Goal: Task Accomplishment & Management: Use online tool/utility

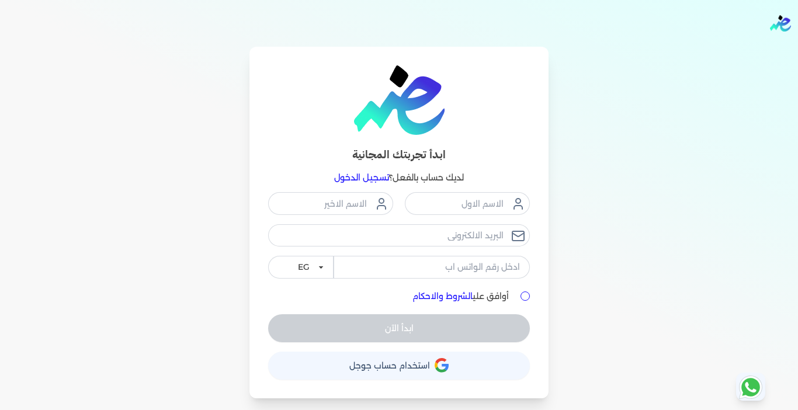
click at [204, 245] on div "ابدأ تجربتك المجانية لديك حساب بالفعل؟ تسجيل الدخول EG KSA أوافق علي الشروط وال…" at bounding box center [399, 223] width 748 height 352
click at [379, 367] on span "استخدام حساب جوجل" at bounding box center [389, 365] width 81 height 8
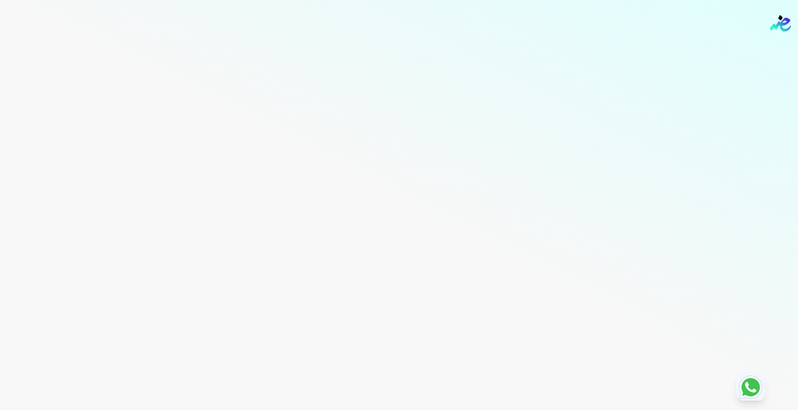
click at [398, 148] on div "Toggle Navigation الاسعار العمولات مساعدة خدمة العملاء دليل المستخدم تسجيل الدخ…" at bounding box center [399, 205] width 798 height 410
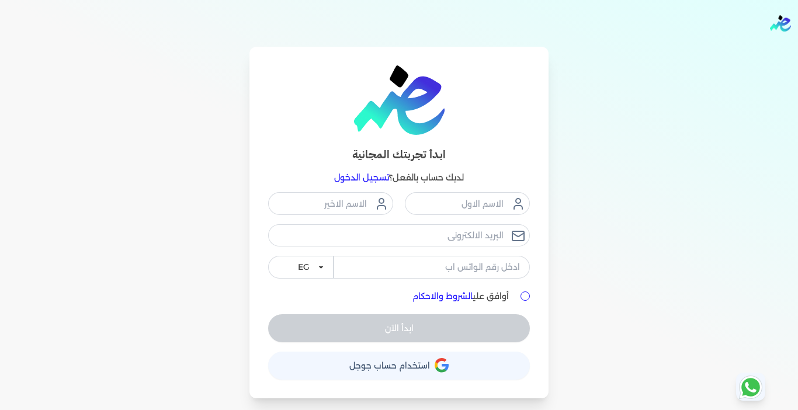
click at [364, 181] on link "تسجيل الدخول" at bounding box center [361, 177] width 55 height 11
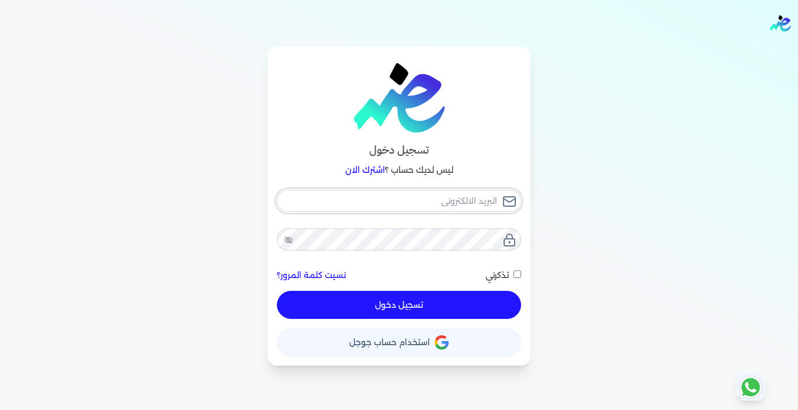
type input "[EMAIL_ADDRESS][DOMAIN_NAME]"
click at [401, 295] on button "تسجيل دخول" at bounding box center [399, 305] width 244 height 28
checkbox input "false"
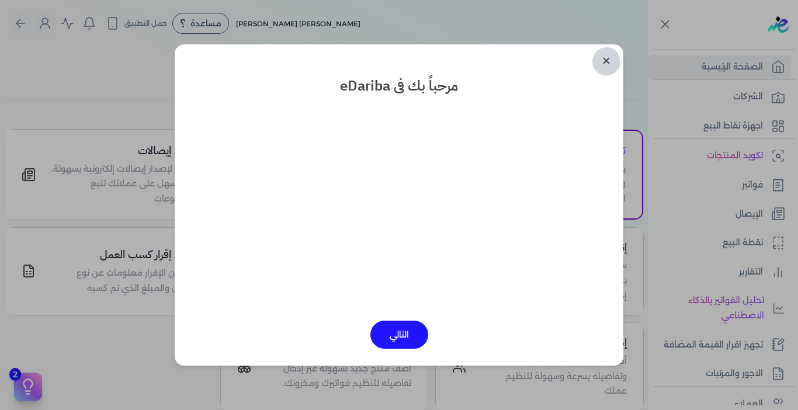
click at [611, 62] on link "✕" at bounding box center [606, 61] width 28 height 28
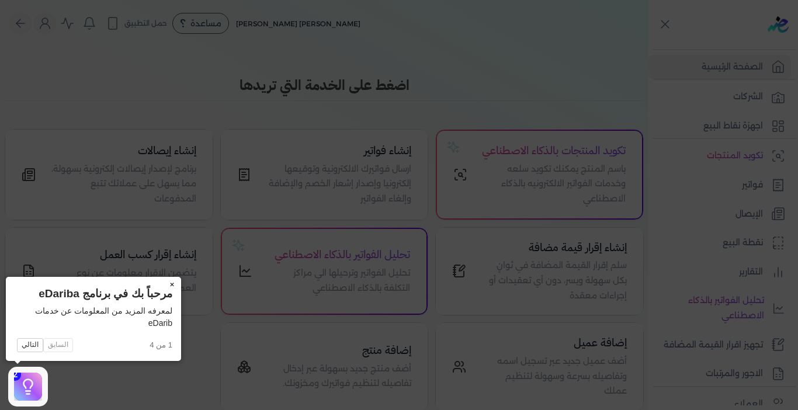
click at [172, 284] on button "×" at bounding box center [171, 285] width 19 height 16
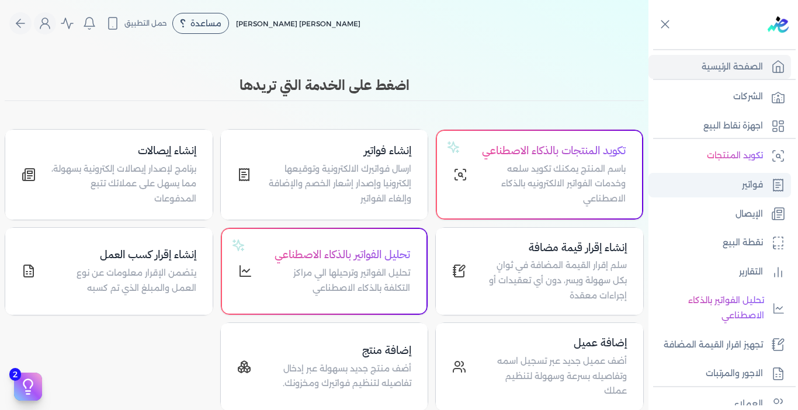
click at [758, 188] on p "فواتير" at bounding box center [752, 185] width 21 height 15
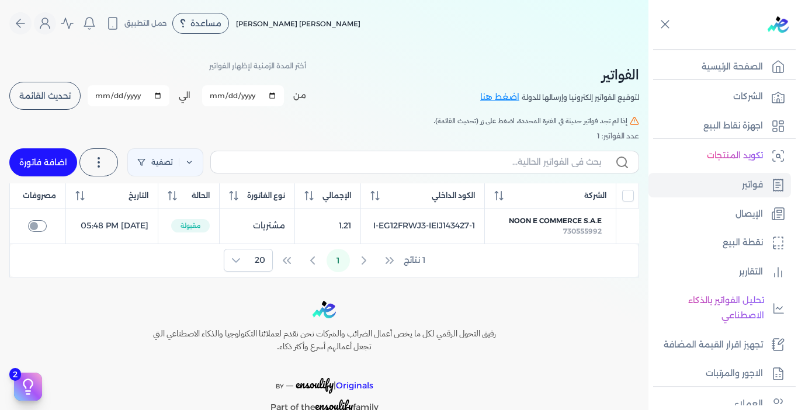
click at [41, 232] on input "checkbox" at bounding box center [37, 226] width 19 height 12
click at [36, 232] on input "checkbox" at bounding box center [37, 226] width 19 height 12
checkbox input "false"
click at [626, 199] on input "All items unselected" at bounding box center [628, 196] width 12 height 12
click at [625, 200] on input "All items unselected" at bounding box center [628, 196] width 12 height 12
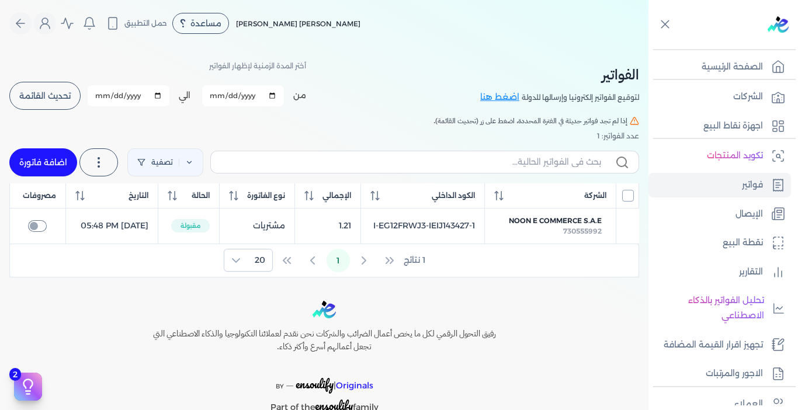
checkbox input "false"
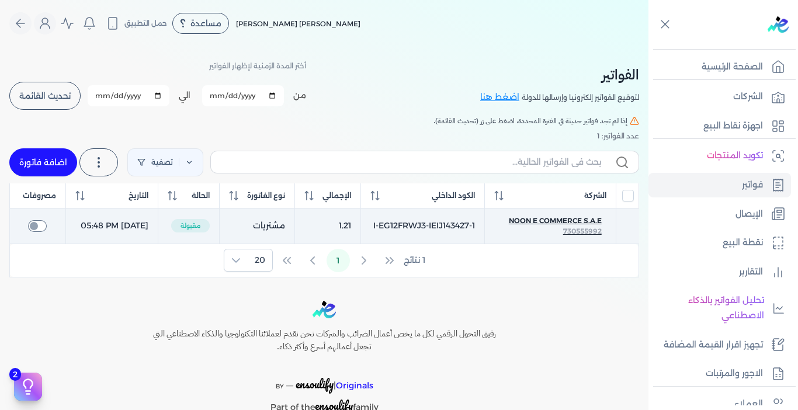
click at [552, 226] on span "Noon E Commerce S.A.E" at bounding box center [555, 220] width 93 height 11
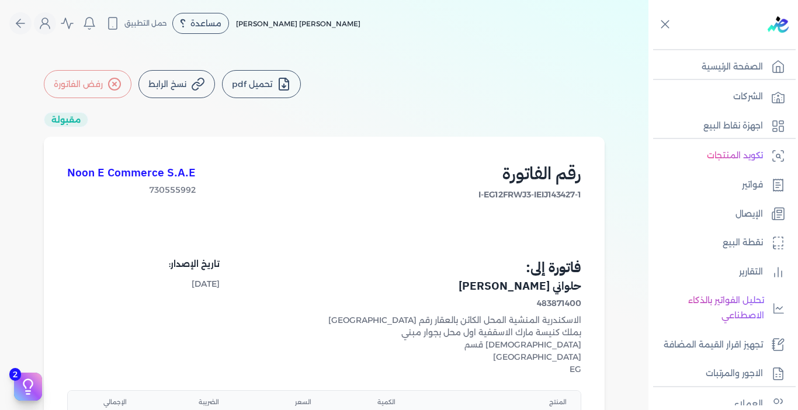
click at [114, 84] on icon at bounding box center [114, 84] width 14 height 14
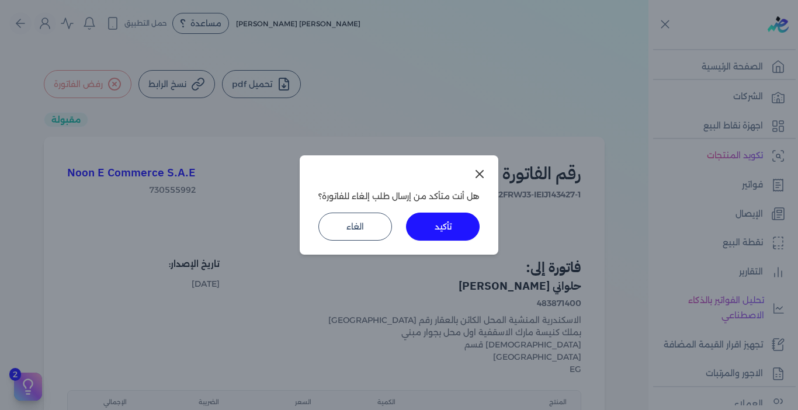
click at [429, 225] on button "تأكيد" at bounding box center [443, 227] width 74 height 28
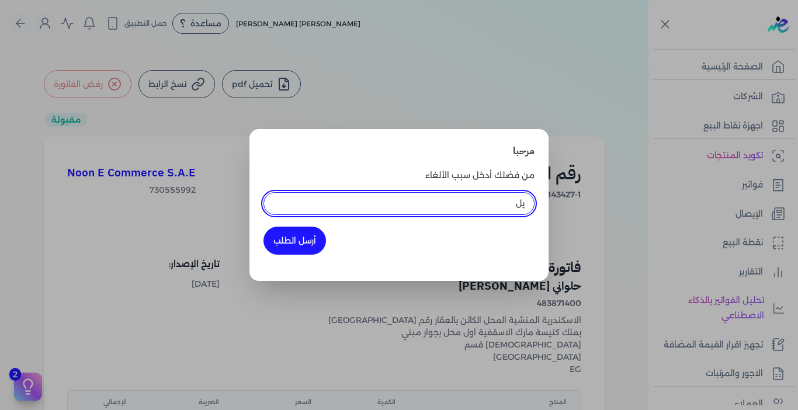
type input "ي"
type input "لما اتعامل مع المورد"
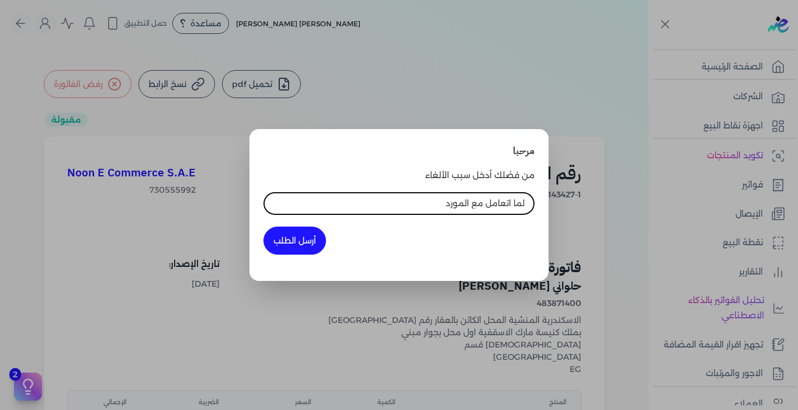
click at [302, 249] on button "أرسل الطلب" at bounding box center [294, 241] width 62 height 28
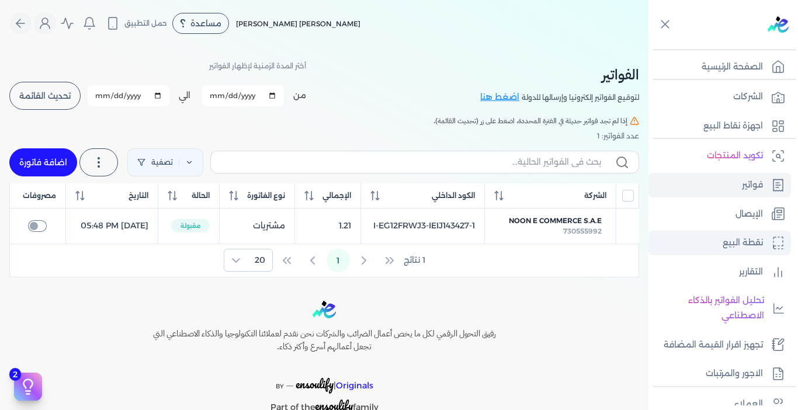
click at [755, 241] on p "نقطة البيع" at bounding box center [742, 242] width 40 height 15
select select "EGP"
select select "EGS"
select select "B"
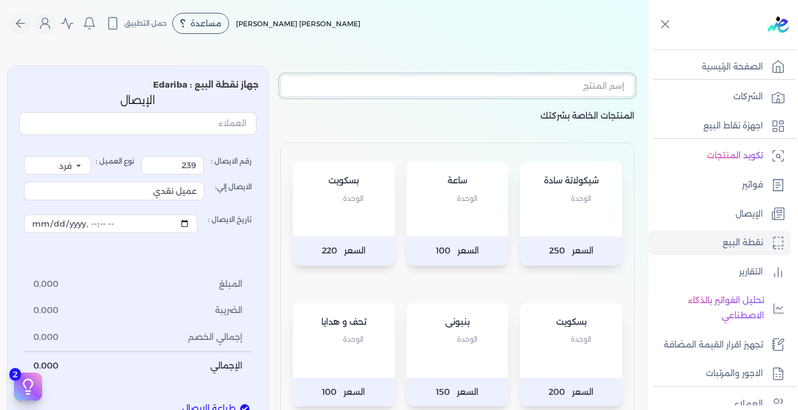
click at [543, 88] on input "text" at bounding box center [457, 86] width 354 height 22
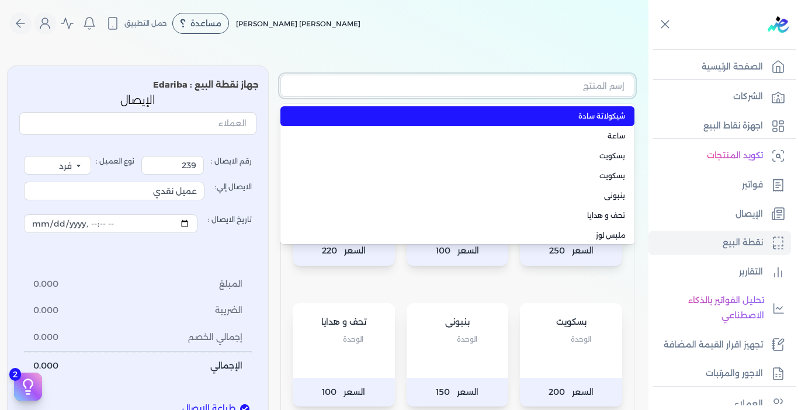
click at [544, 88] on input "text" at bounding box center [457, 86] width 354 height 22
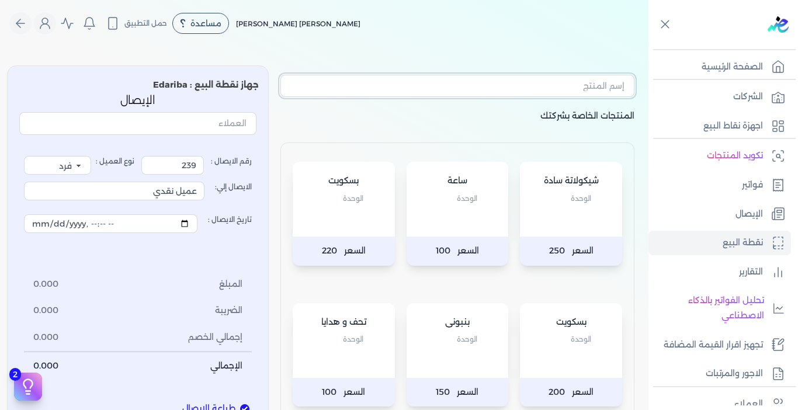
click at [544, 88] on input "text" at bounding box center [457, 86] width 354 height 22
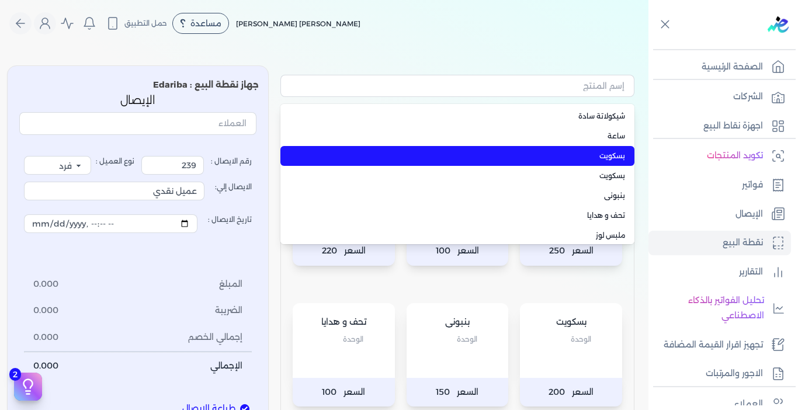
type input "بسكويت"
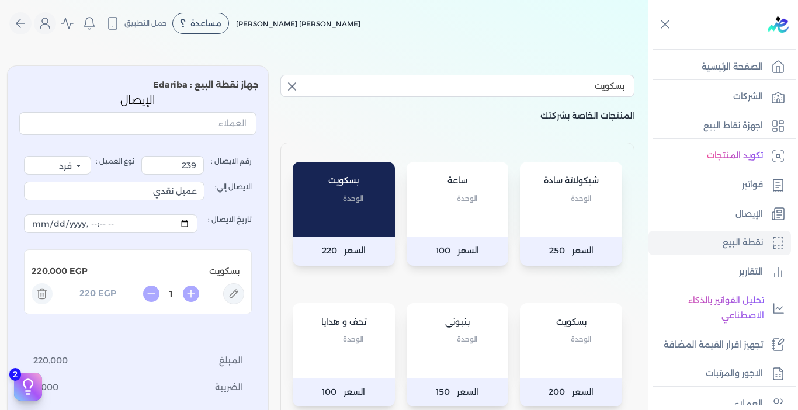
click at [588, 325] on p "بسكويت" at bounding box center [570, 322] width 79 height 15
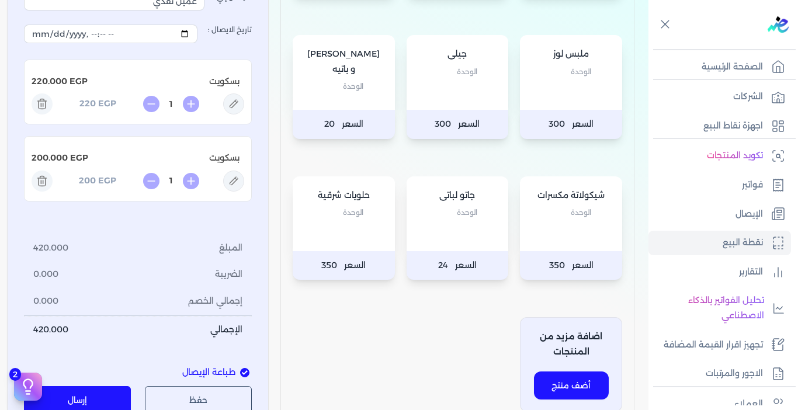
scroll to position [234, 0]
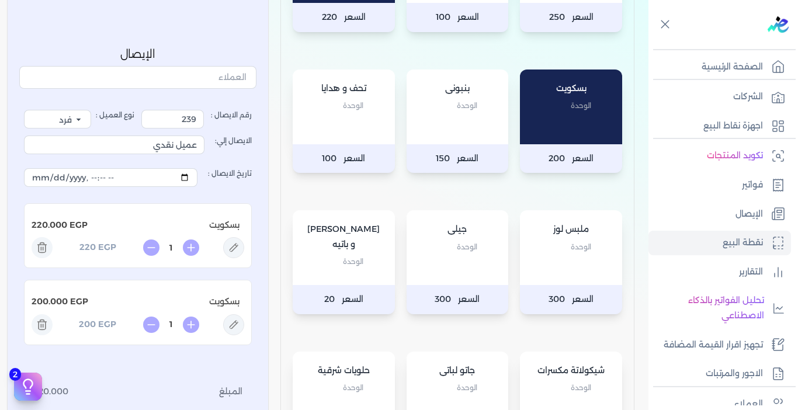
click at [44, 326] on icon at bounding box center [42, 324] width 21 height 21
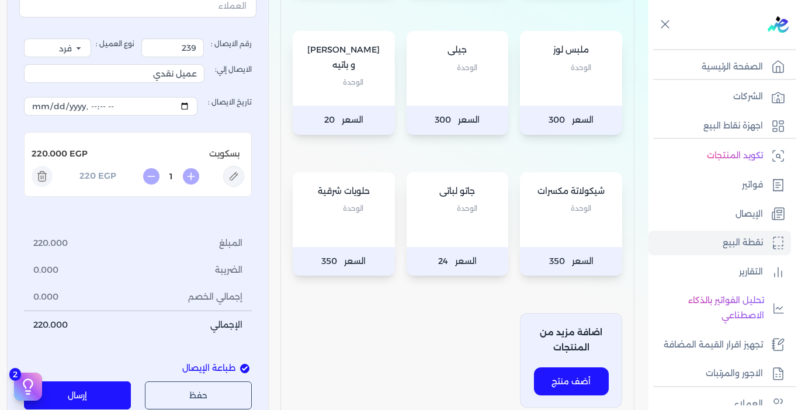
scroll to position [409, 0]
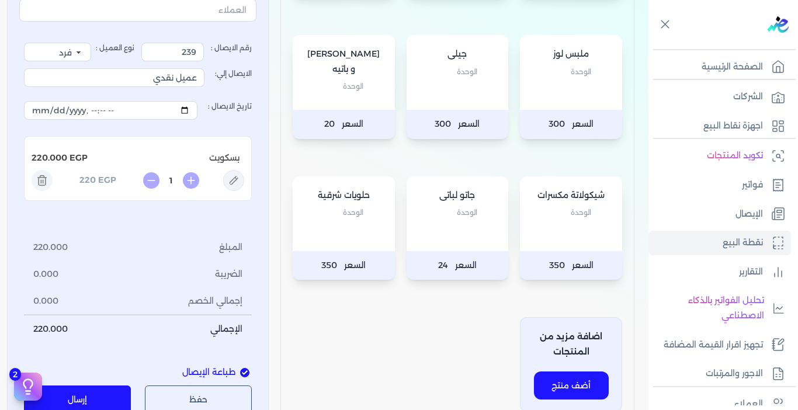
click at [77, 397] on button "إرسال" at bounding box center [77, 400] width 107 height 28
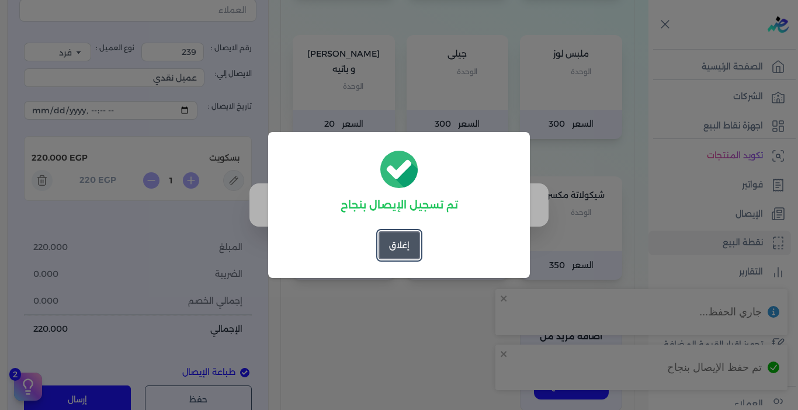
click at [395, 239] on button "إغلاق" at bounding box center [398, 245] width 41 height 28
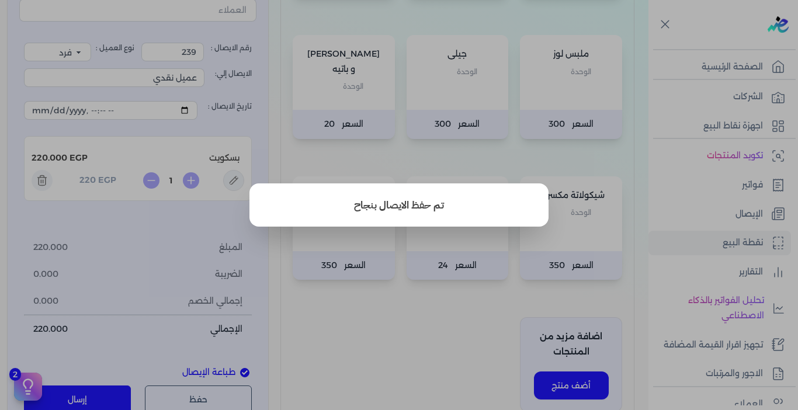
click at [757, 214] on button "close" at bounding box center [399, 205] width 798 height 410
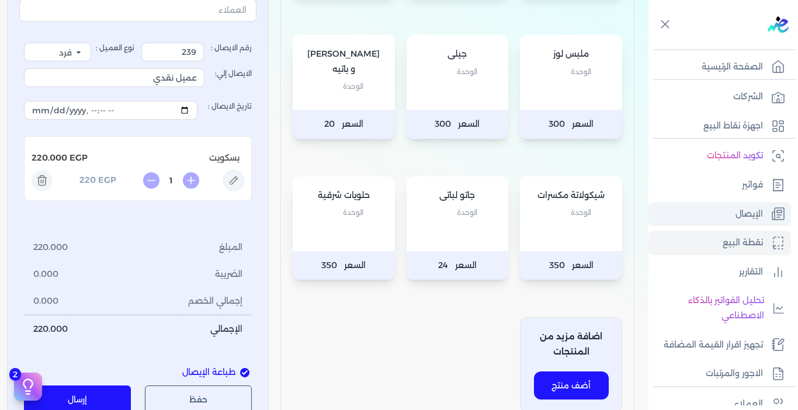
click at [759, 210] on p "الإيصال" at bounding box center [748, 214] width 27 height 15
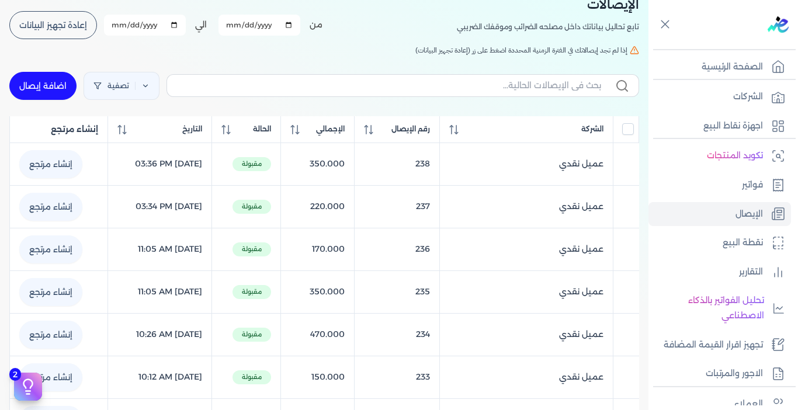
scroll to position [49, 0]
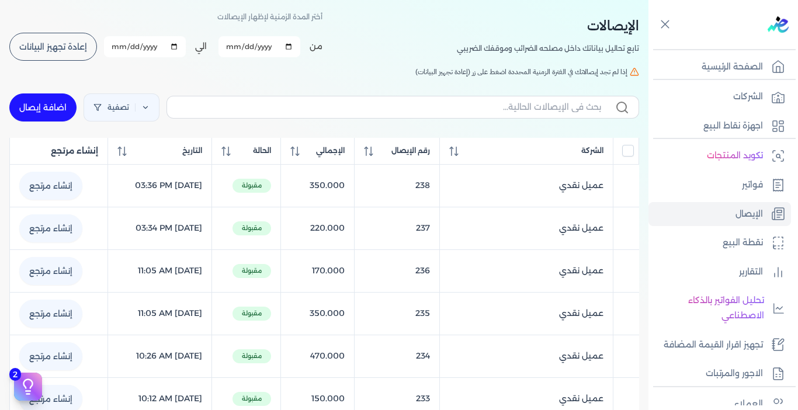
click at [79, 50] on span "إعادة تجهيز البيانات" at bounding box center [53, 47] width 68 height 8
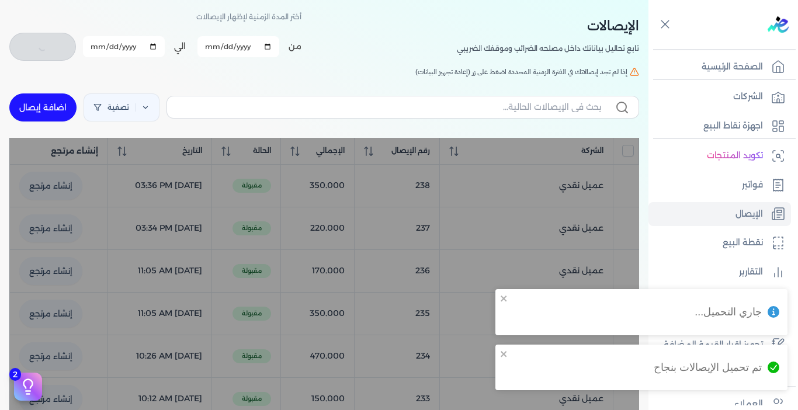
checkbox input "false"
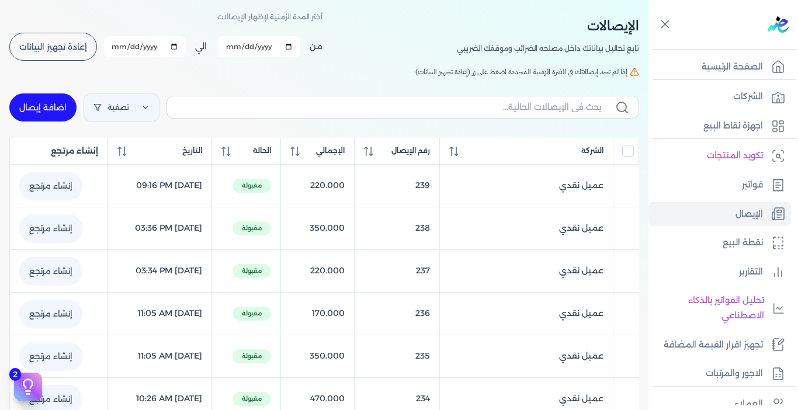
click at [53, 113] on link "اضافة إيصال" at bounding box center [42, 107] width 67 height 28
select select "EGP"
select select "EGS"
select select "B"
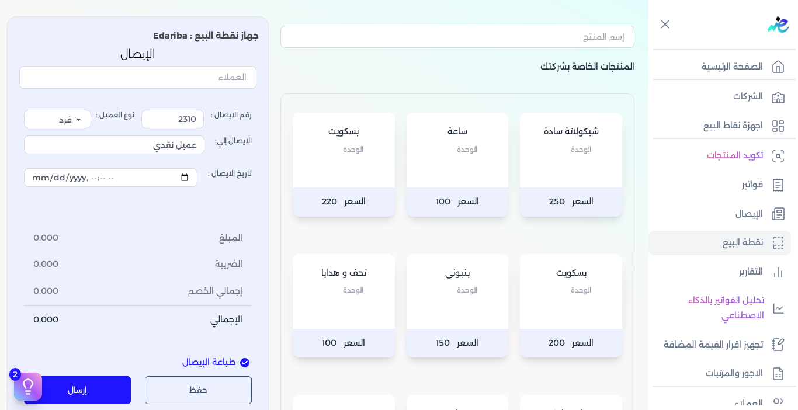
click at [559, 186] on div "شيكولاتة سادة الوحدة" at bounding box center [571, 150] width 102 height 75
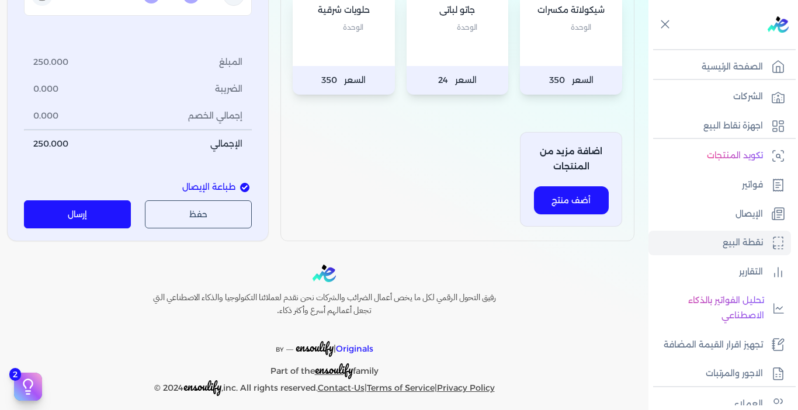
scroll to position [603, 0]
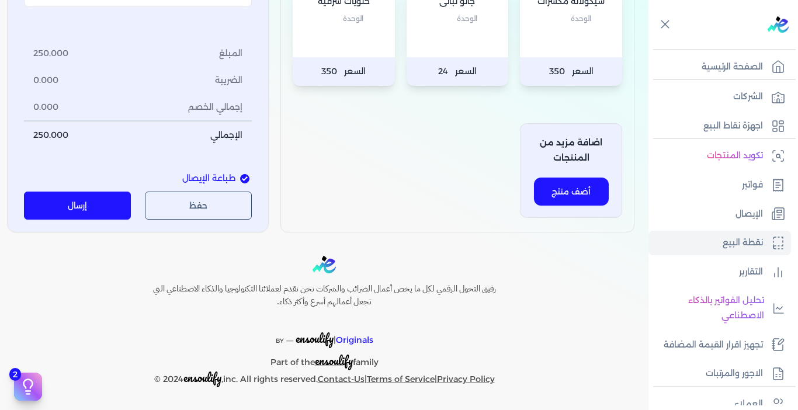
click at [118, 201] on button "إرسال" at bounding box center [77, 206] width 107 height 28
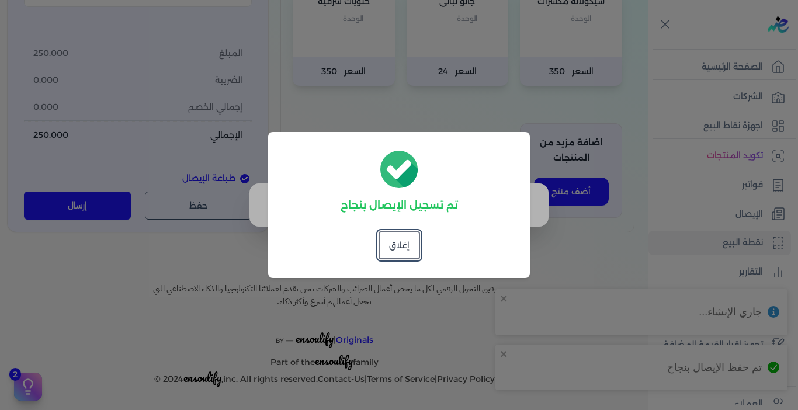
click at [469, 236] on div "تم تسجيل الإيصال بنجاح إغلاق" at bounding box center [399, 205] width 262 height 146
click at [405, 255] on button "إغلاق" at bounding box center [398, 245] width 41 height 28
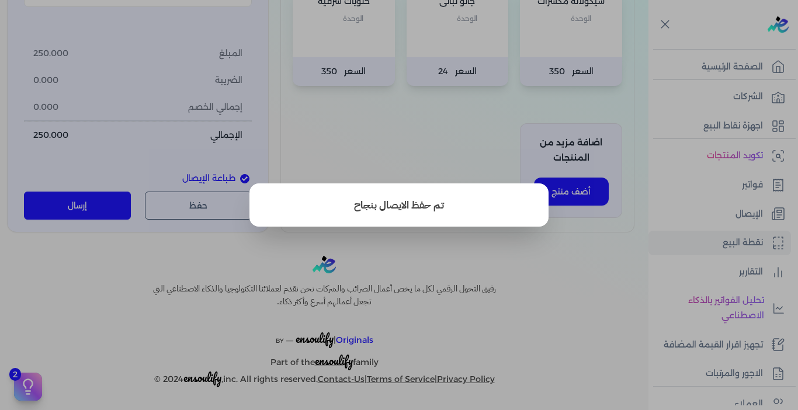
click at [544, 257] on button "close" at bounding box center [399, 205] width 798 height 410
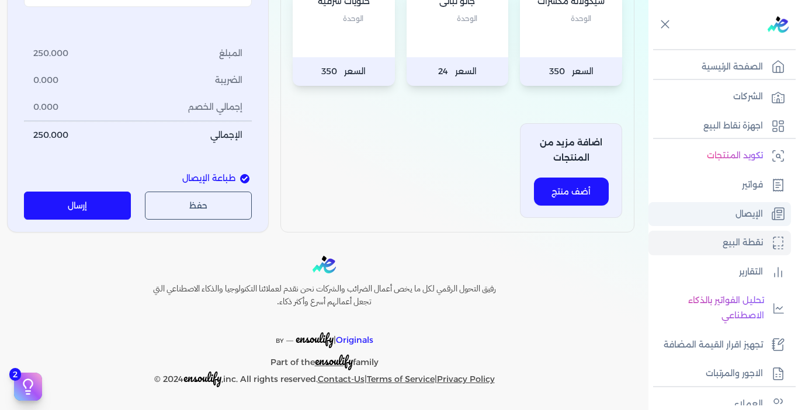
click at [752, 215] on p "الإيصال" at bounding box center [748, 214] width 27 height 15
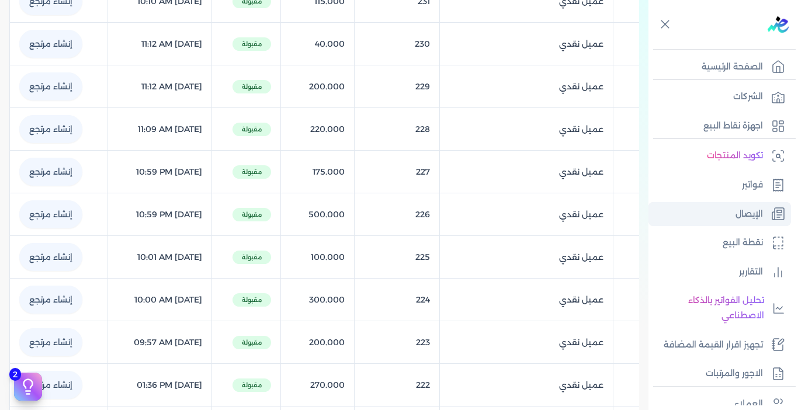
scroll to position [593, 0]
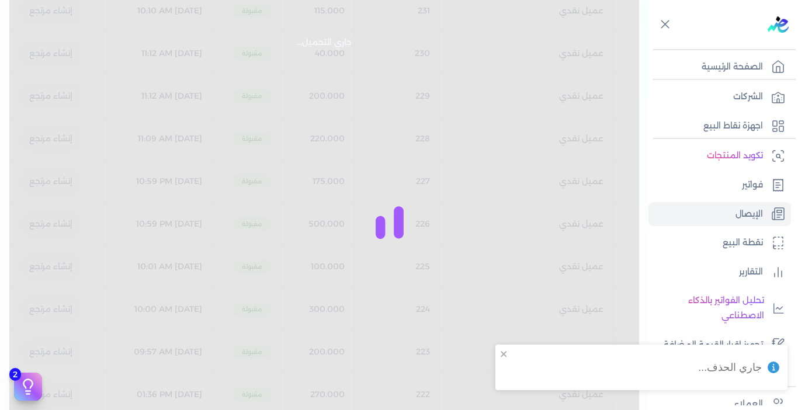
checkbox input "false"
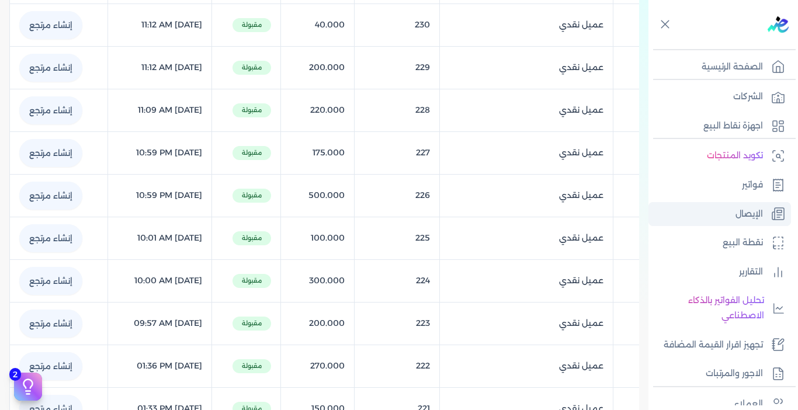
click at [749, 214] on p "الإيصال" at bounding box center [748, 214] width 27 height 15
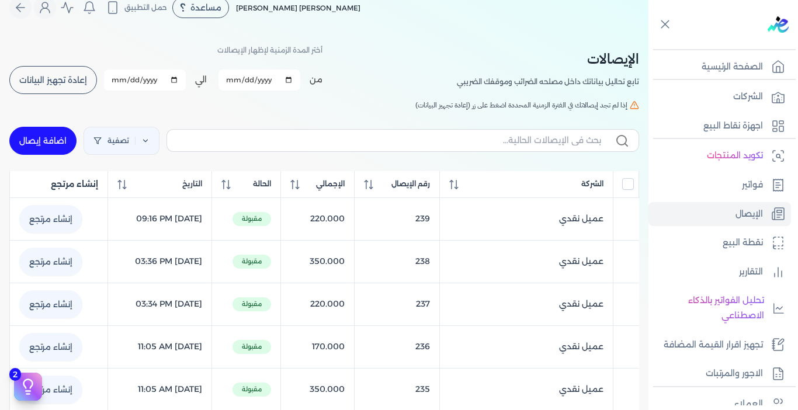
scroll to position [0, 0]
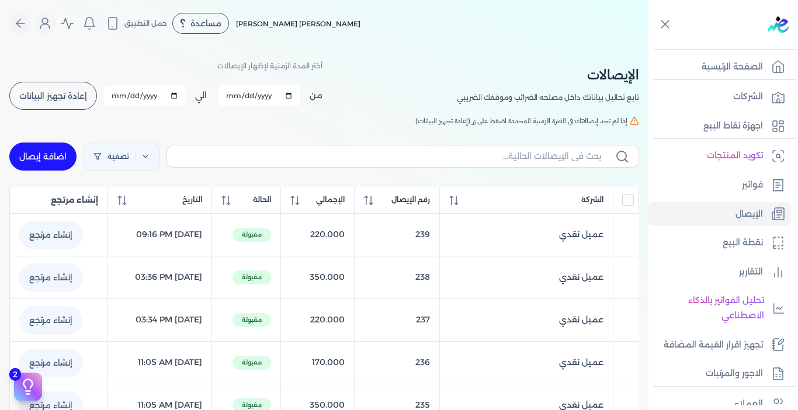
click at [30, 152] on link "اضافة إيصال" at bounding box center [42, 156] width 67 height 28
select select "EGP"
select select "EGS"
select select "B"
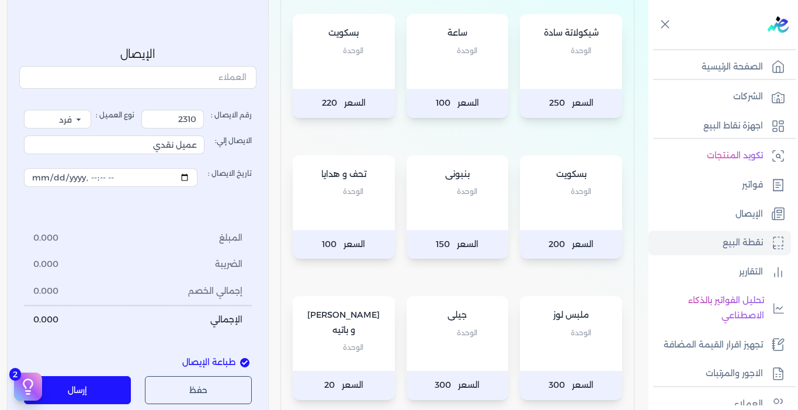
scroll to position [175, 0]
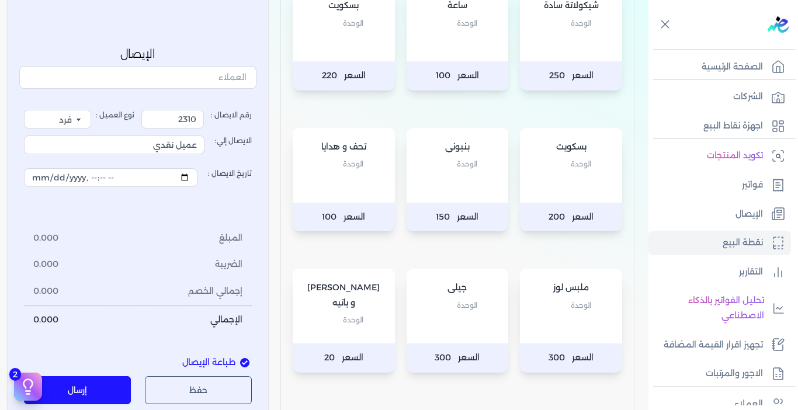
click at [470, 26] on span "الوحدة" at bounding box center [467, 23] width 20 height 15
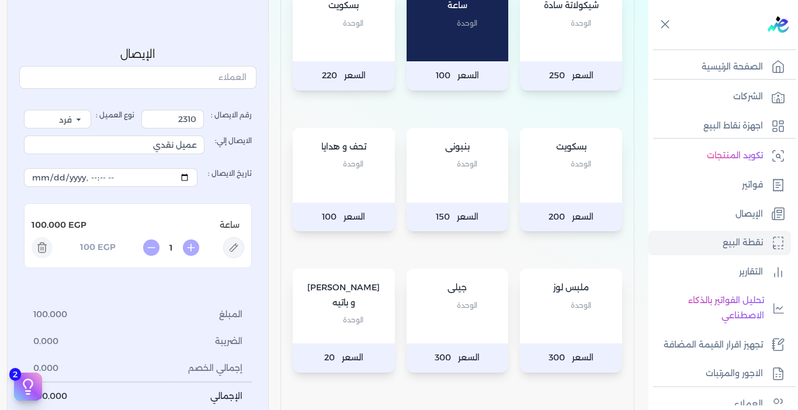
click at [346, 330] on div "بيتزا و باتيه الوحدة" at bounding box center [344, 306] width 102 height 75
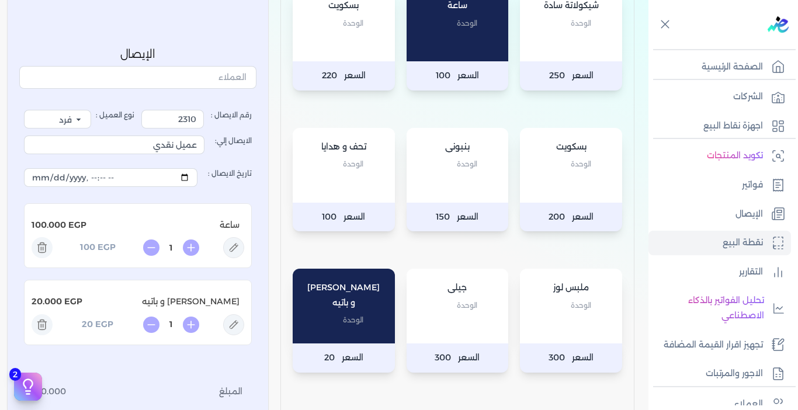
click at [346, 330] on div "بيتزا و باتيه الوحدة" at bounding box center [344, 306] width 102 height 75
type input "2"
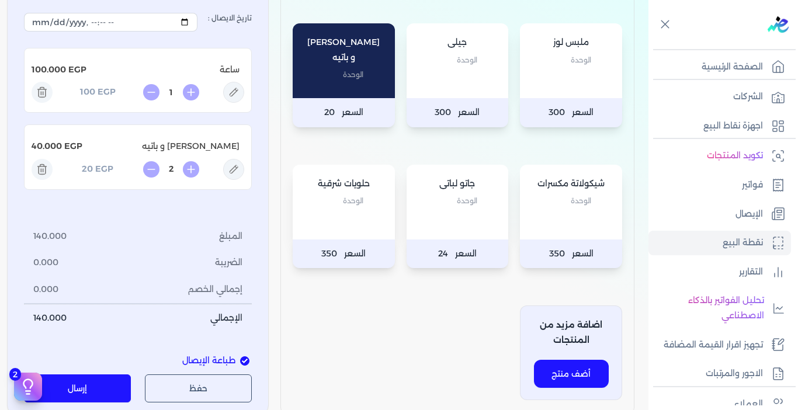
scroll to position [467, 0]
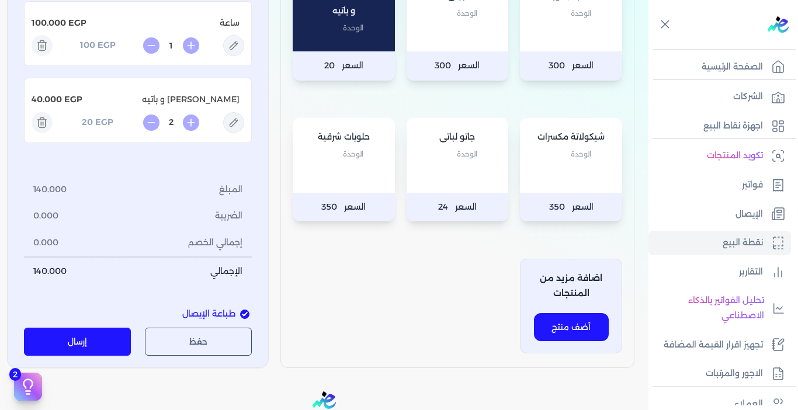
click at [77, 345] on button "إرسال" at bounding box center [77, 342] width 107 height 28
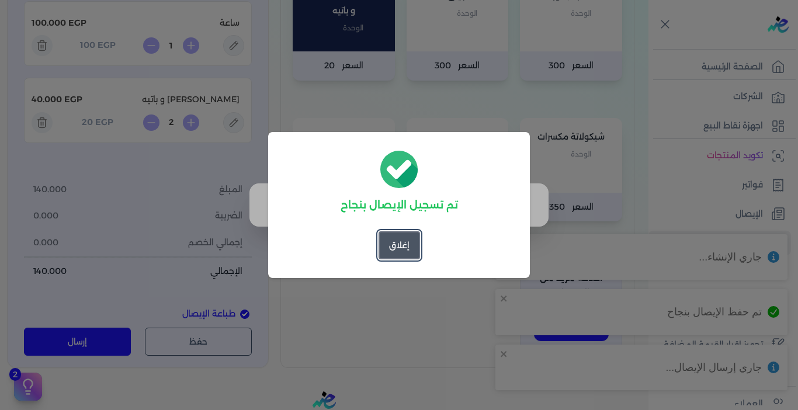
click at [402, 252] on button "إغلاق" at bounding box center [398, 245] width 41 height 28
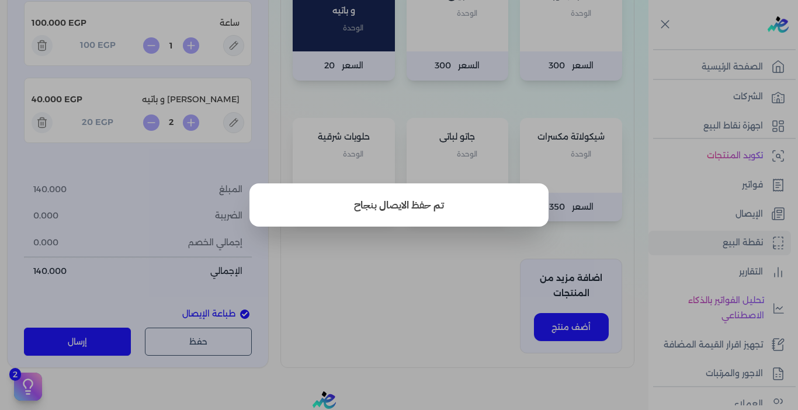
click at [446, 267] on button "close" at bounding box center [399, 205] width 798 height 410
